Goal: Use online tool/utility: Use online tool/utility

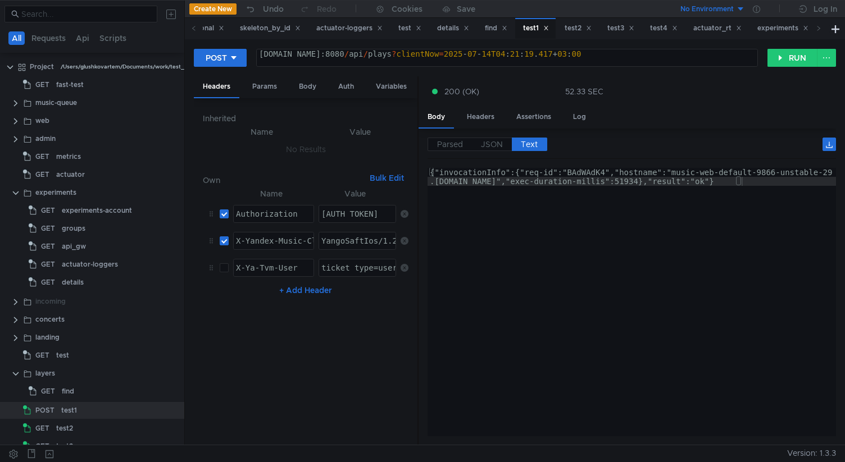
scroll to position [71, 0]
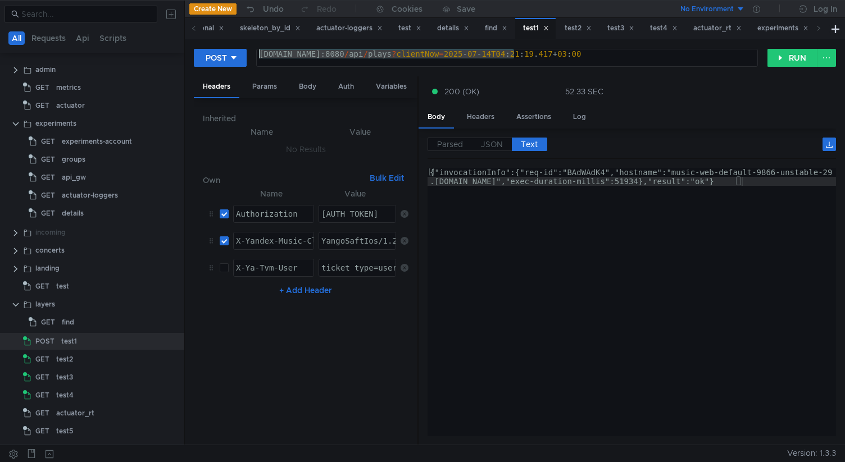
drag, startPoint x: 514, startPoint y: 54, endPoint x: 165, endPoint y: 54, distance: 348.9
click at [165, 54] on as-split "All Requests Api Scripts Project /Users/glushkovartem/Documents/work/test_mace/…" at bounding box center [422, 222] width 845 height 445
paste textarea "6314-unstable-50.sas"
type textarea "music-web-default-6314-unstable-50.sas.yp-c.yandex.net:8080/api/plays?clientNow…"
click at [774, 56] on button "RUN" at bounding box center [792, 58] width 50 height 18
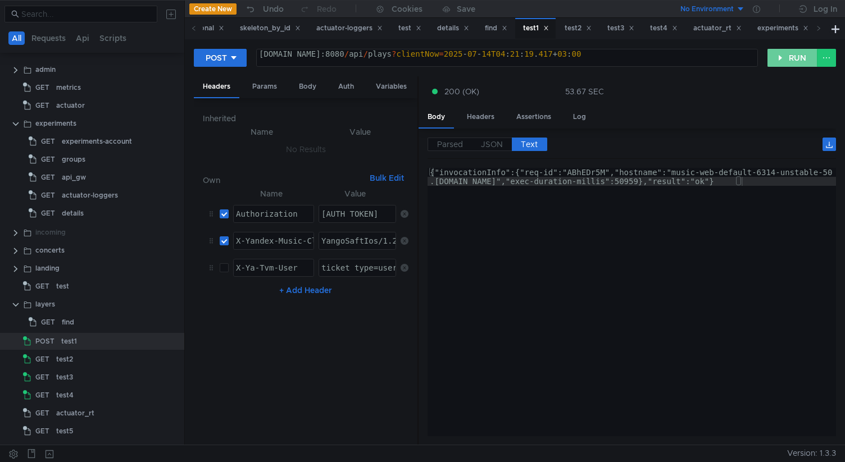
type textarea "{"invocationInfo":{"req-id":"ABhEDr5M","hostname":"music-web-default-6314-unsta…"
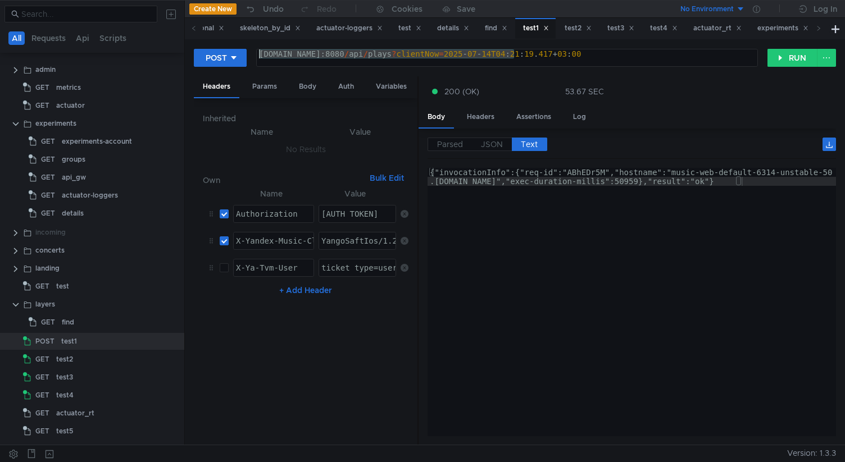
drag, startPoint x: 514, startPoint y: 57, endPoint x: 210, endPoint y: 48, distance: 304.1
click at [210, 48] on div "POST music-web-default-6314-unstable-50.sas.yp-c.yandex.net:8080/api/plays?clie…" at bounding box center [481, 57] width 574 height 19
paste textarea "9866-unstable-29.klg"
type textarea "[DOMAIN_NAME]:8080/api/plays?clientNow=[DATE]T04:21:19.417+03:00"
click at [523, 285] on div "{"invocationInfo":{"req-id":"ABhEDr5M","hostname":"music-web-default-6314-unsta…" at bounding box center [632, 320] width 408 height 305
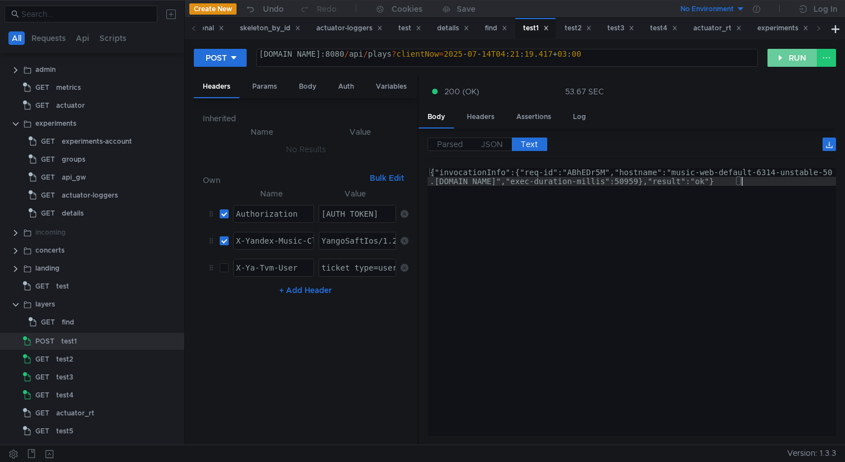
click at [786, 63] on button "RUN" at bounding box center [792, 58] width 50 height 18
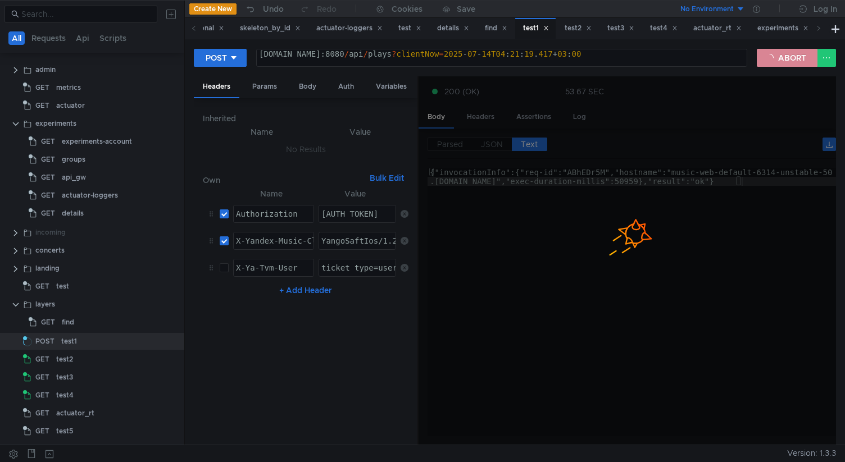
type textarea "{"invocationInfo":{"req-id":"vkCTXDyT","hostname":"[DOMAIN_NAME]","exec-duratio…"
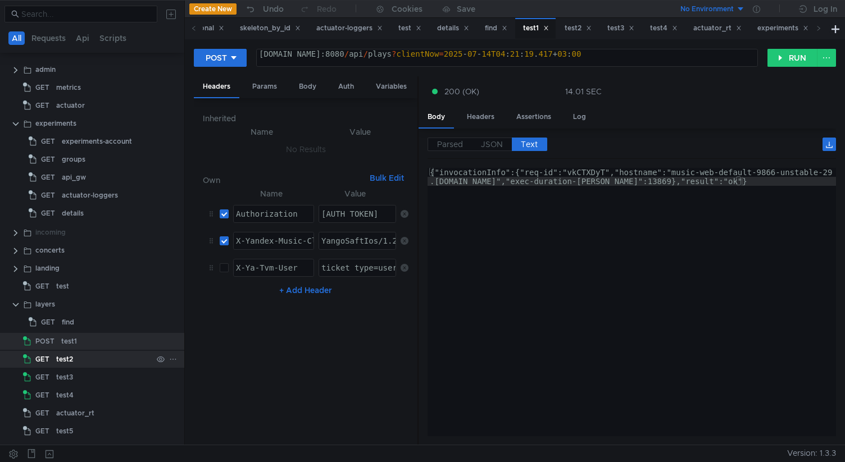
click at [100, 361] on div "test2" at bounding box center [104, 359] width 96 height 17
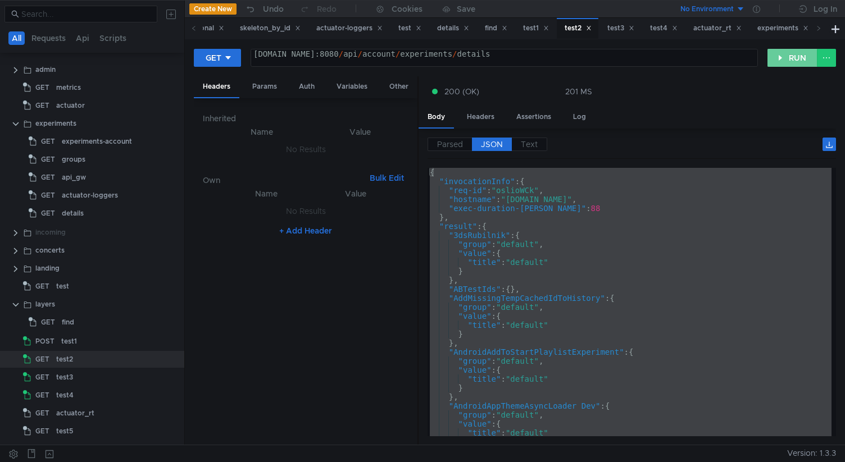
click at [783, 63] on button "RUN" at bounding box center [792, 58] width 50 height 18
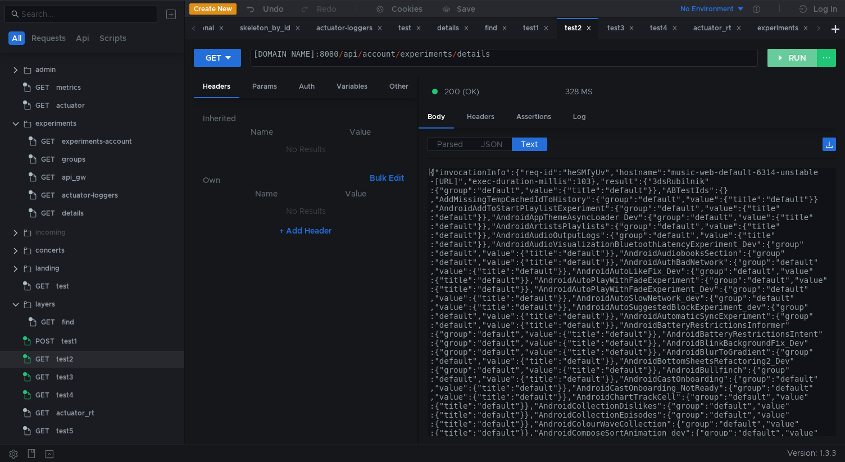
click at [783, 63] on button "RUN" at bounding box center [792, 58] width 50 height 18
click at [490, 144] on span "JSON" at bounding box center [492, 144] width 22 height 10
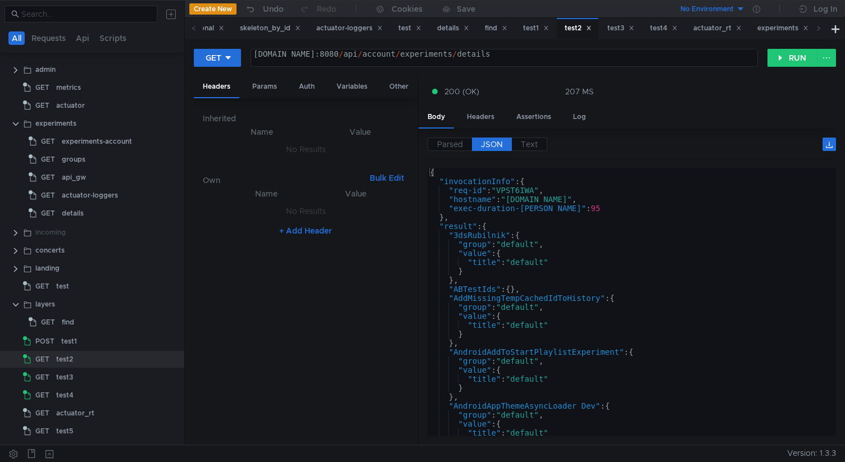
click at [410, 348] on div "Inherited Name Value No Results Own Bulk Edit XXXXXXXXXXXXXXXXXXXXXXXXXXXXXXXXX…" at bounding box center [306, 271] width 224 height 347
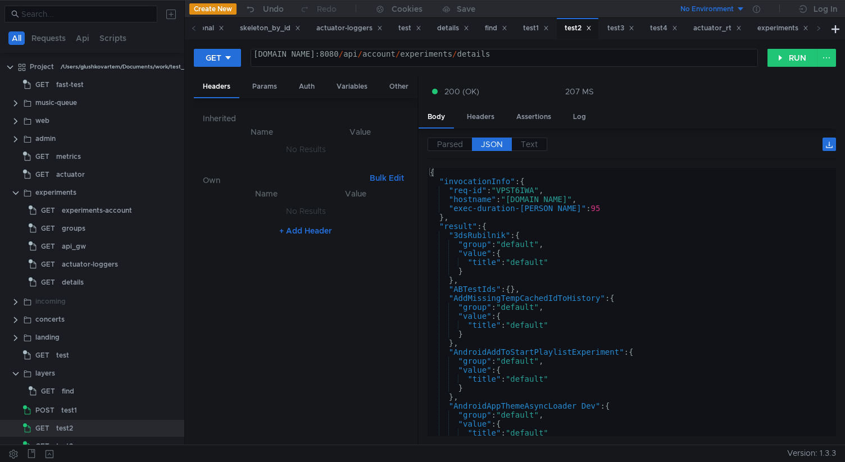
scroll to position [71, 0]
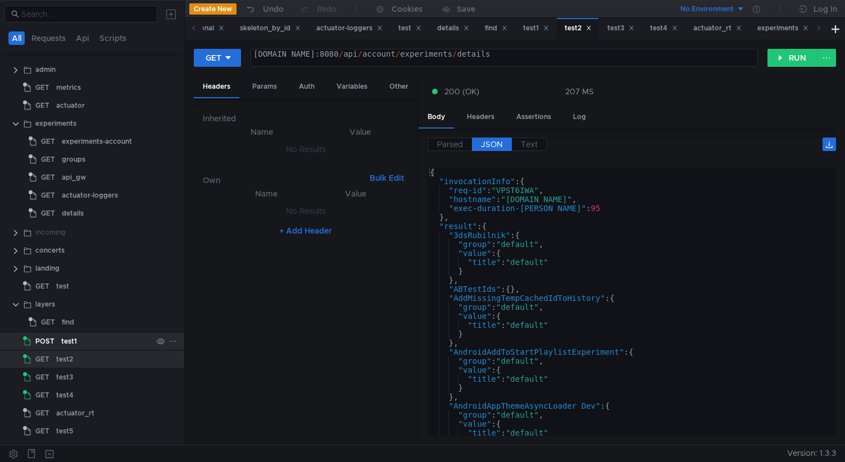
click at [97, 341] on div "test1" at bounding box center [106, 341] width 91 height 17
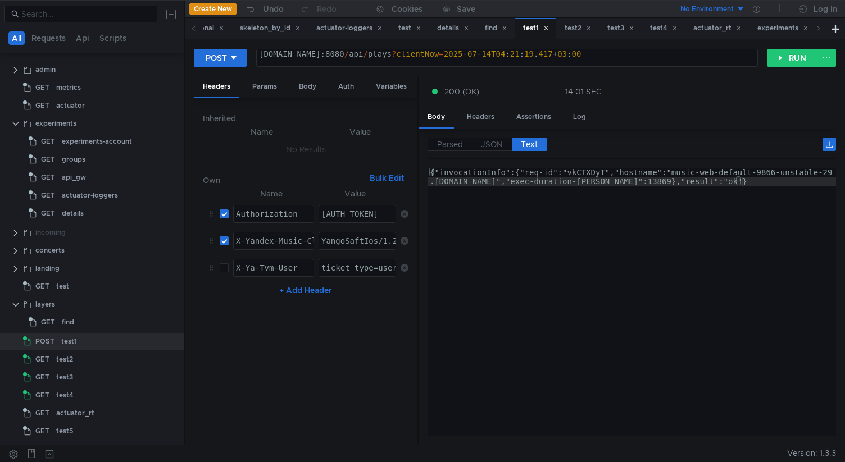
click at [419, 278] on div "Parsed JSON Text {} invocationInfo {} req-id : "vkCTXDyT" hostname : "music-web…" at bounding box center [627, 287] width 417 height 317
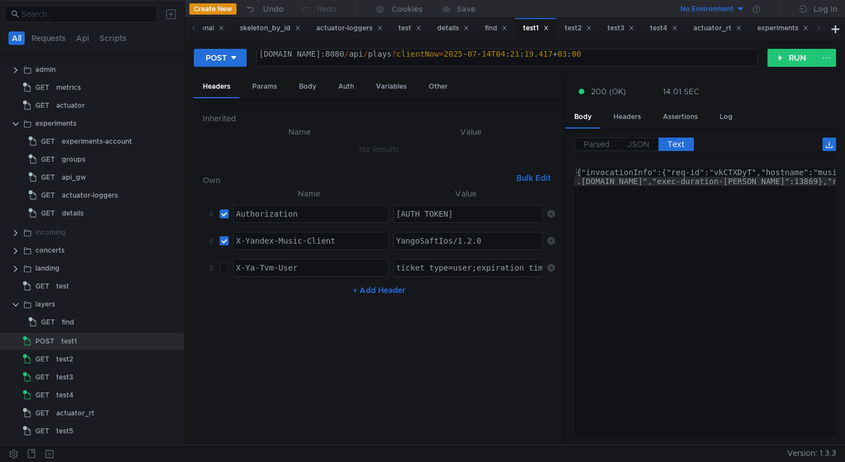
drag, startPoint x: 417, startPoint y: 278, endPoint x: 366, endPoint y: 349, distance: 87.3
click at [374, 348] on as-split "Headers Params Body Auth Variables Other Inherited Name Value No Results Own Bu…" at bounding box center [515, 261] width 642 height 370
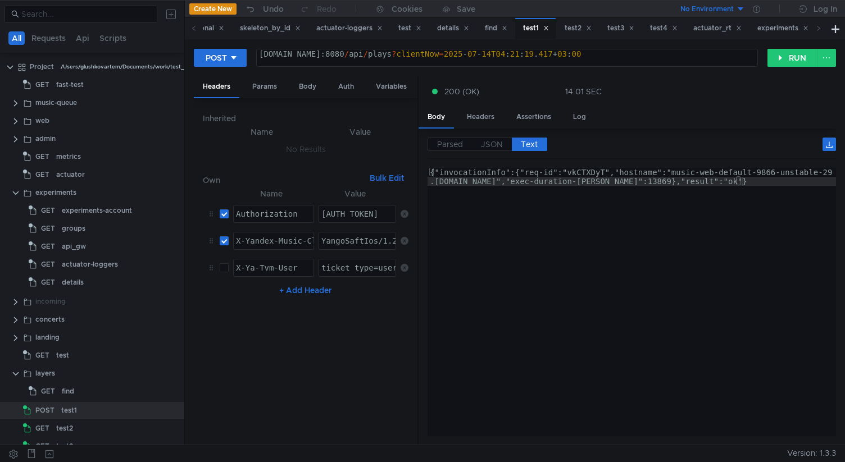
scroll to position [71, 0]
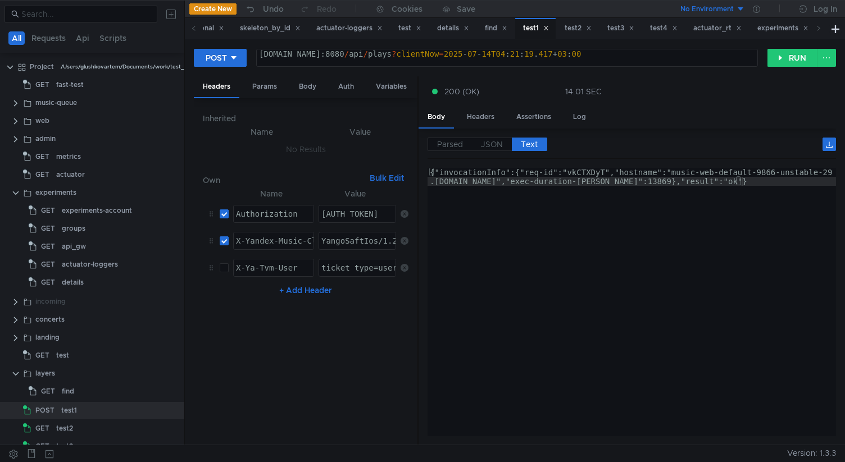
scroll to position [71, 0]
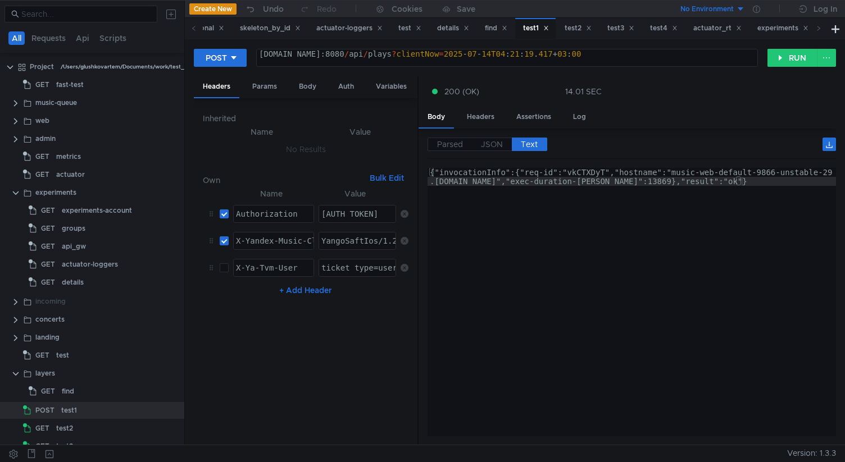
scroll to position [71, 0]
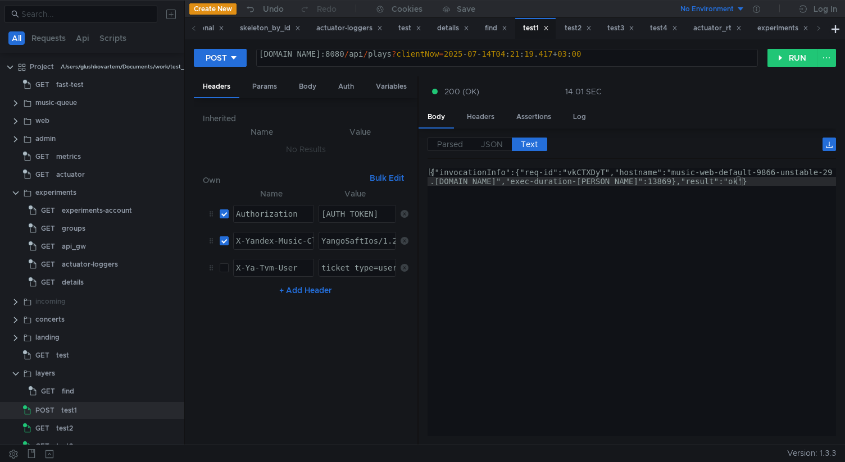
scroll to position [71, 0]
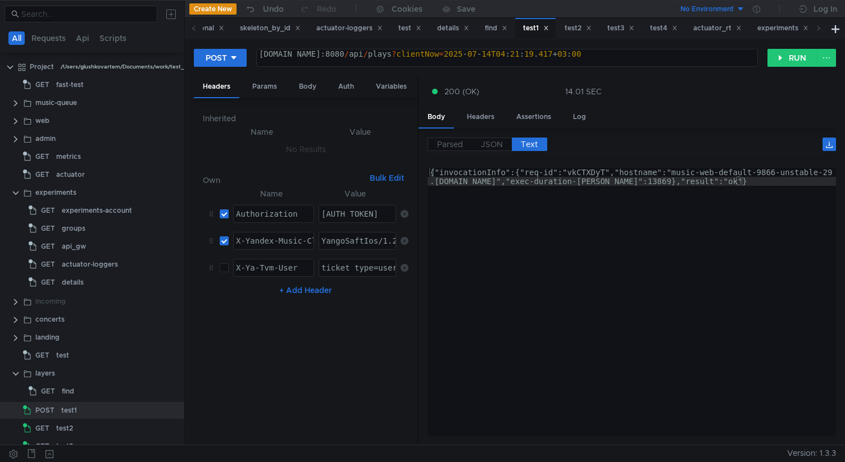
scroll to position [71, 0]
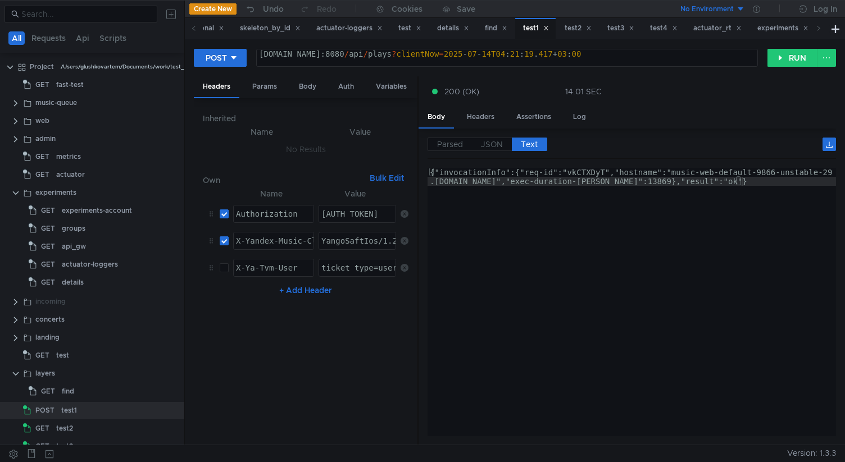
scroll to position [71, 0]
